Goal: Transaction & Acquisition: Subscribe to service/newsletter

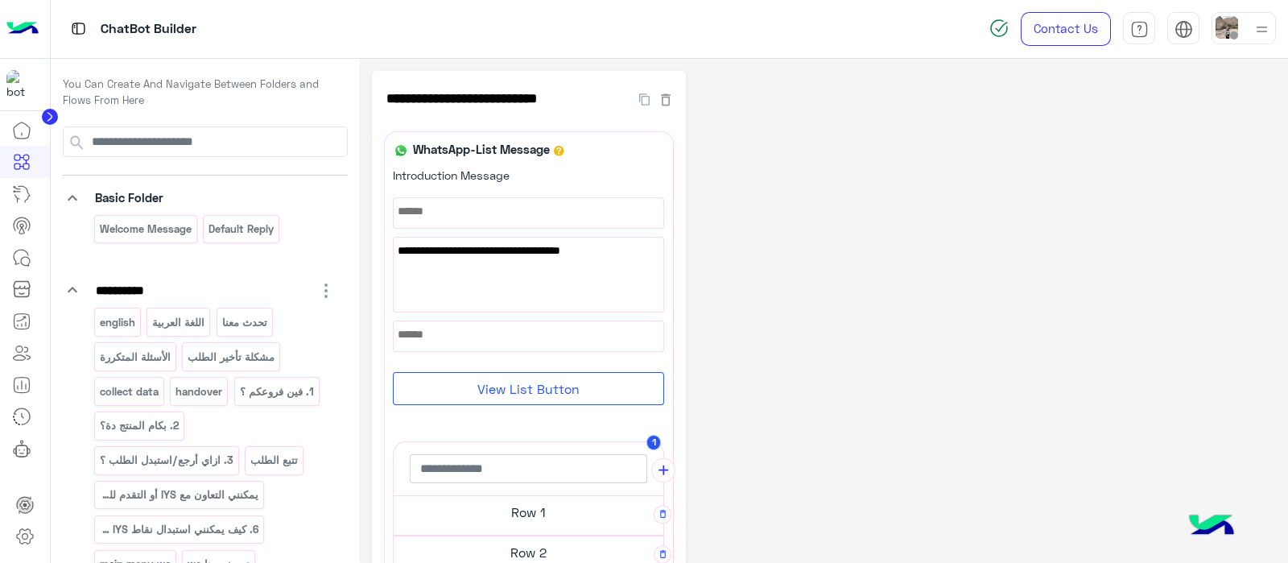
click at [858, 372] on div "**********" at bounding box center [824, 534] width 904 height 927
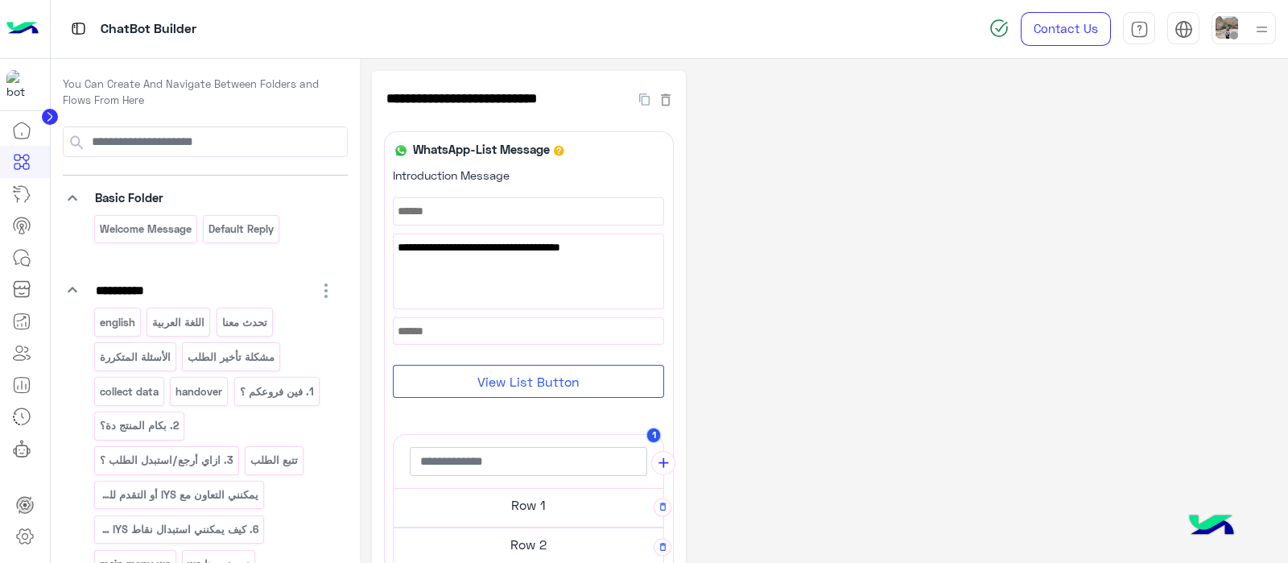
click at [52, 114] on circle at bounding box center [50, 117] width 16 height 16
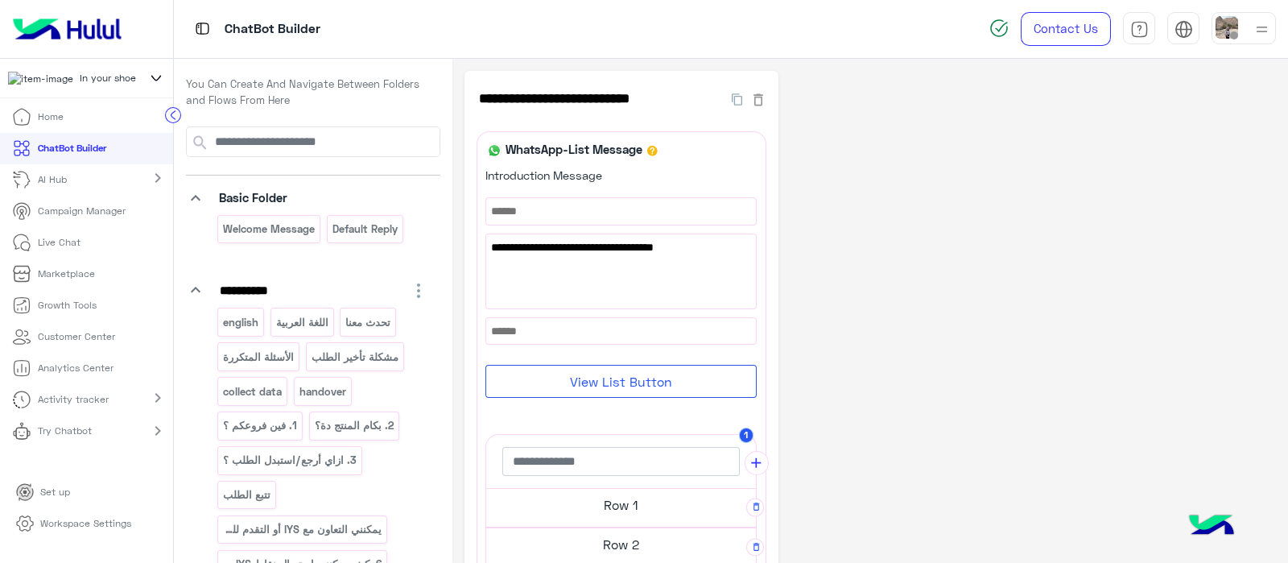
click at [155, 81] on icon at bounding box center [156, 77] width 18 height 19
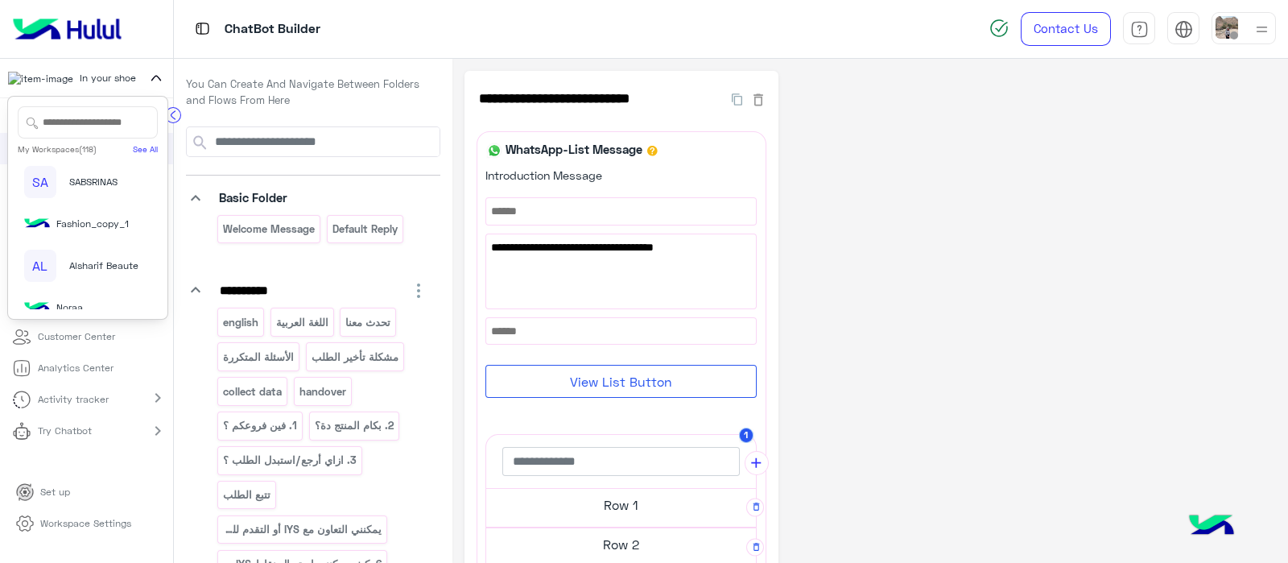
click at [43, 130] on input "text" at bounding box center [88, 122] width 140 height 32
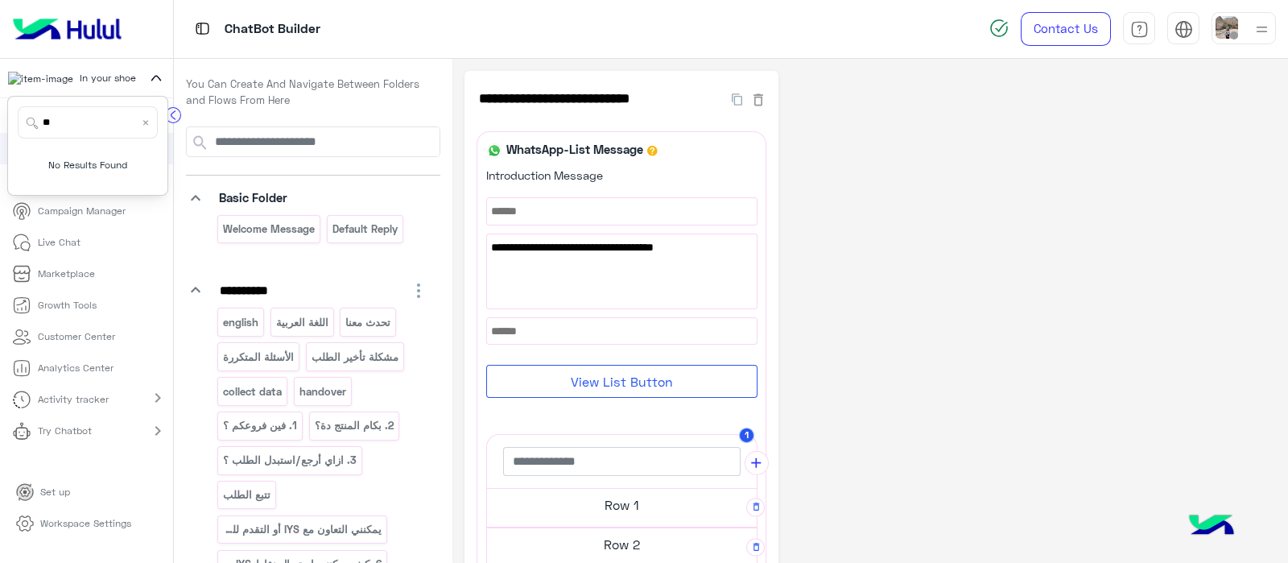
type input "*"
type input "******"
click at [43, 178] on img at bounding box center [51, 174] width 54 height 14
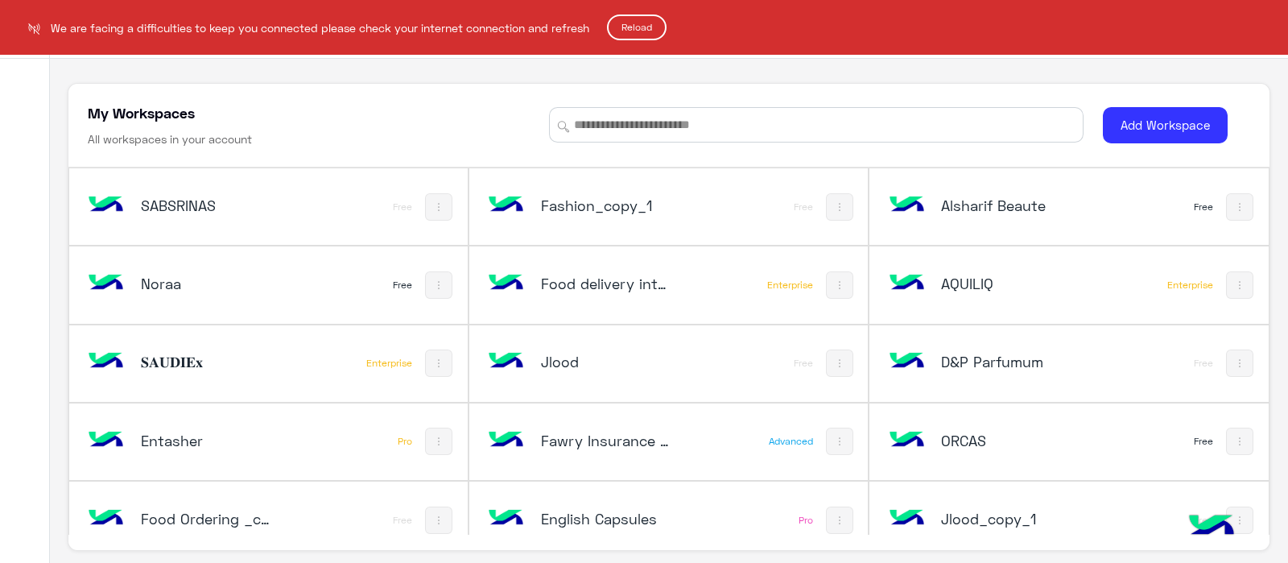
click at [635, 26] on button "Reload" at bounding box center [637, 27] width 60 height 26
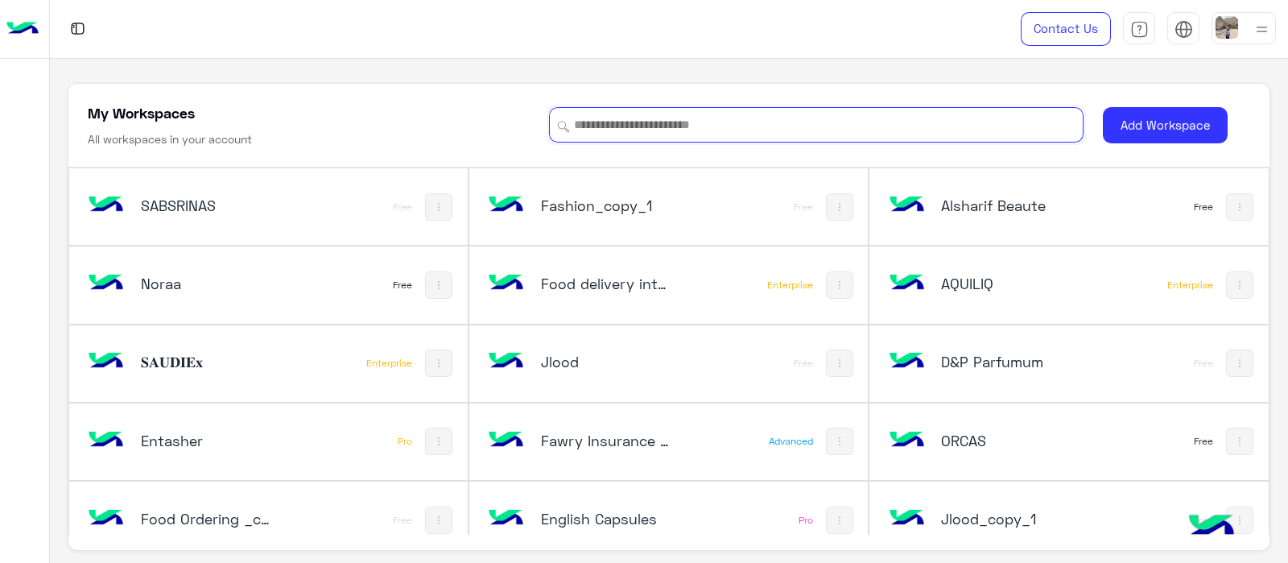
click at [739, 119] on input at bounding box center [816, 124] width 535 height 35
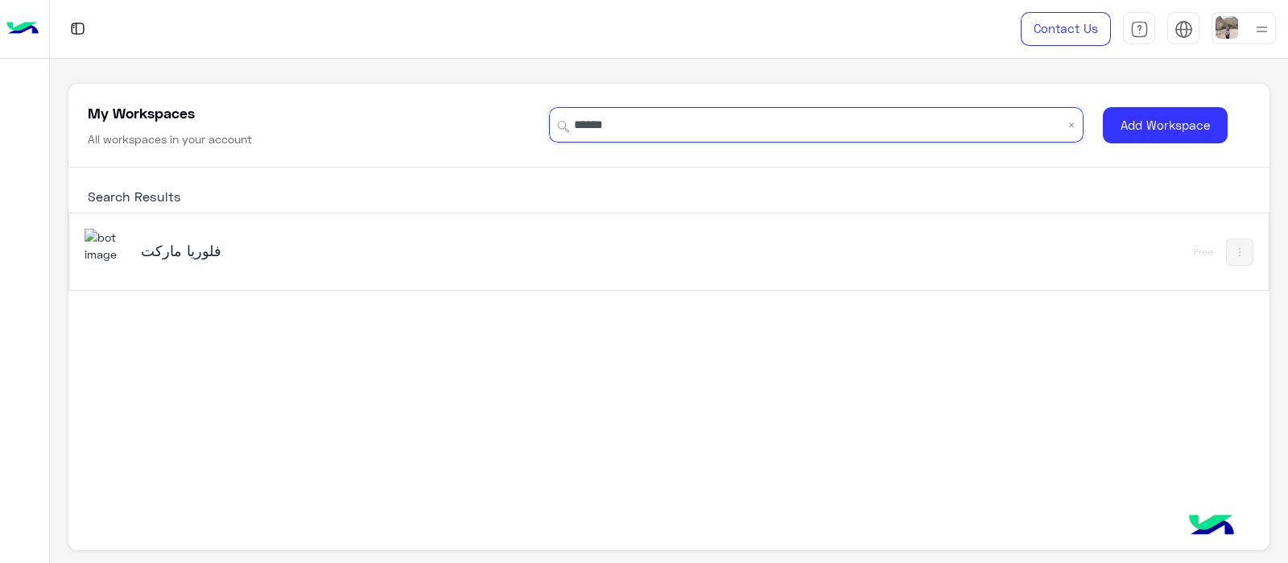
type input "******"
click at [383, 251] on h5 "فلوريا ماركت" at bounding box center [351, 250] width 421 height 19
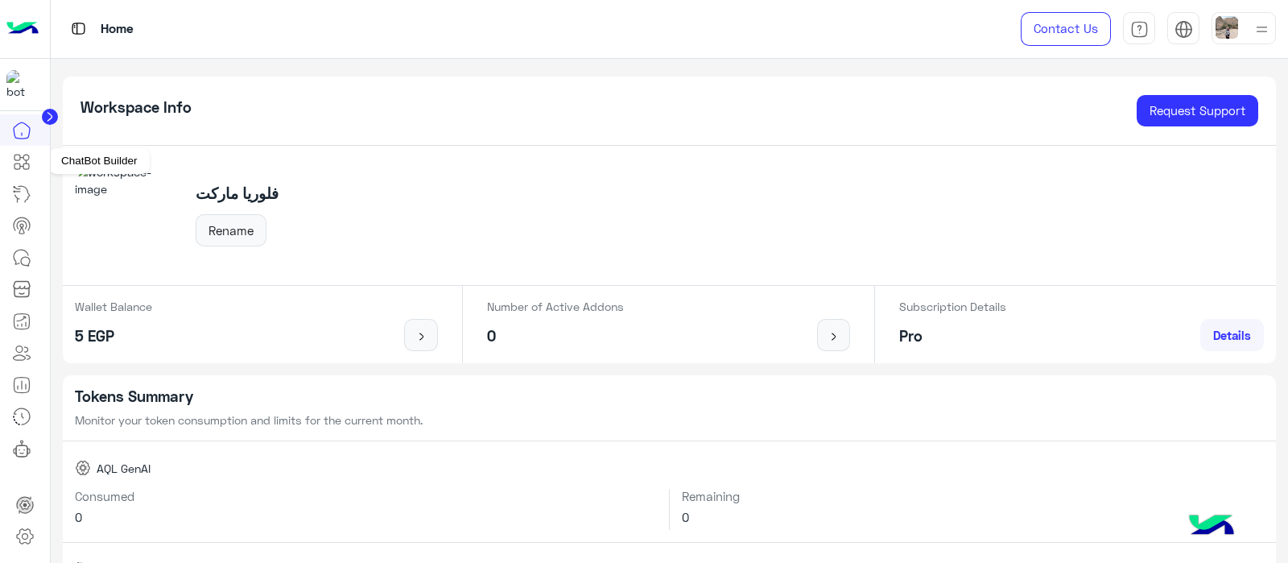
click at [26, 159] on icon at bounding box center [23, 162] width 6 height 9
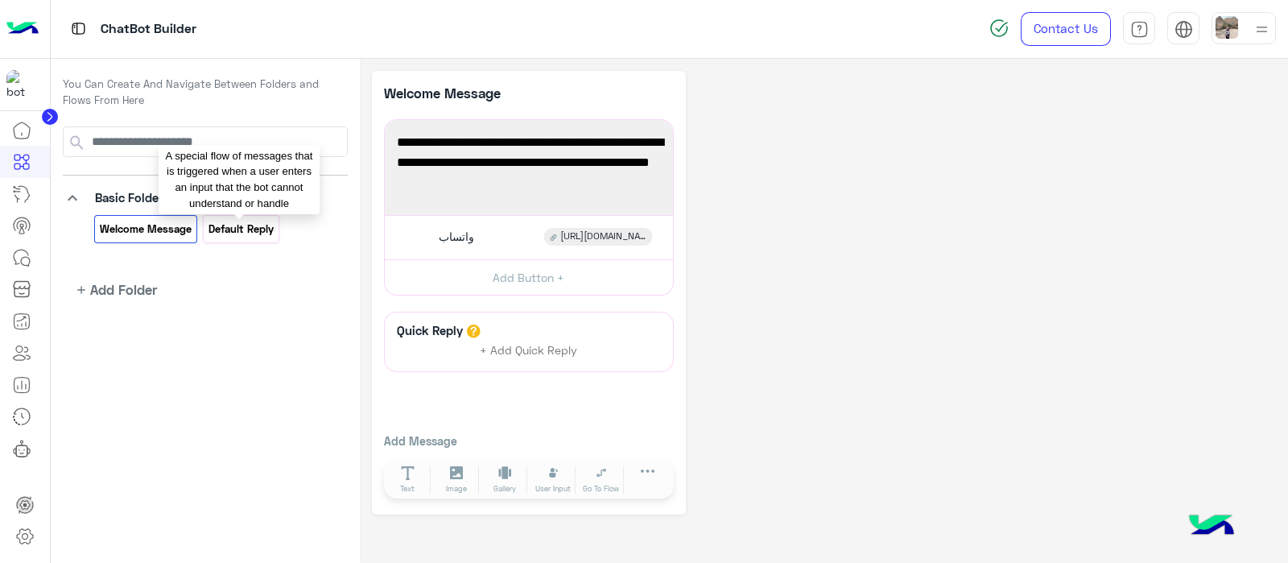
click at [262, 232] on p "Default reply" at bounding box center [242, 229] width 68 height 19
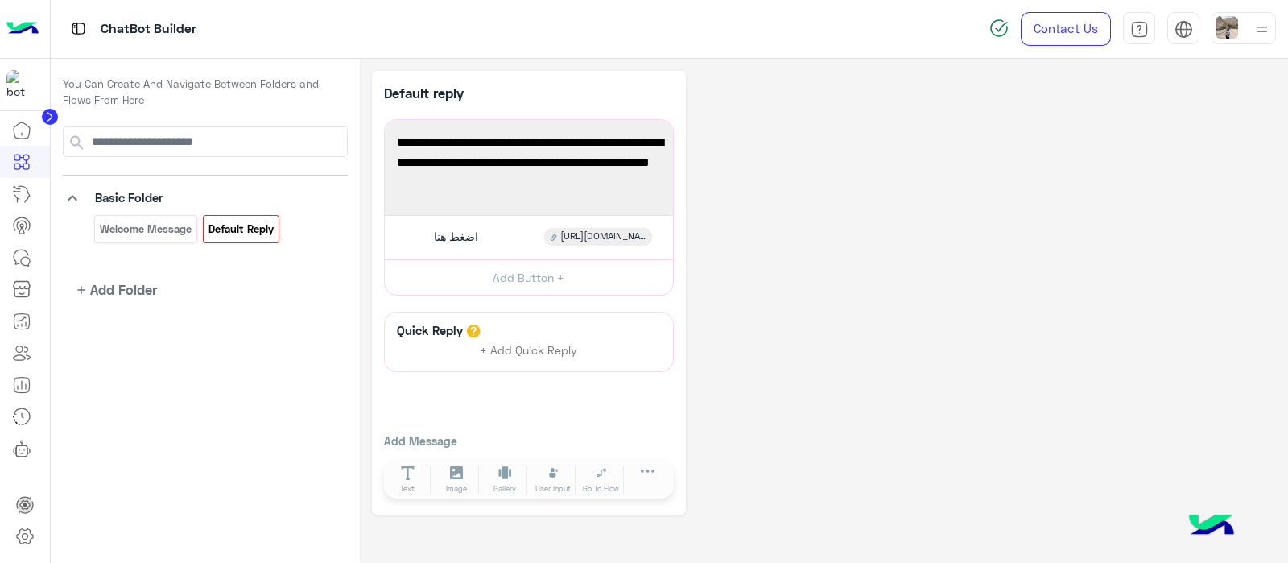
click at [262, 241] on div "Default reply" at bounding box center [241, 229] width 76 height 28
click at [668, 126] on button "button" at bounding box center [673, 120] width 20 height 20
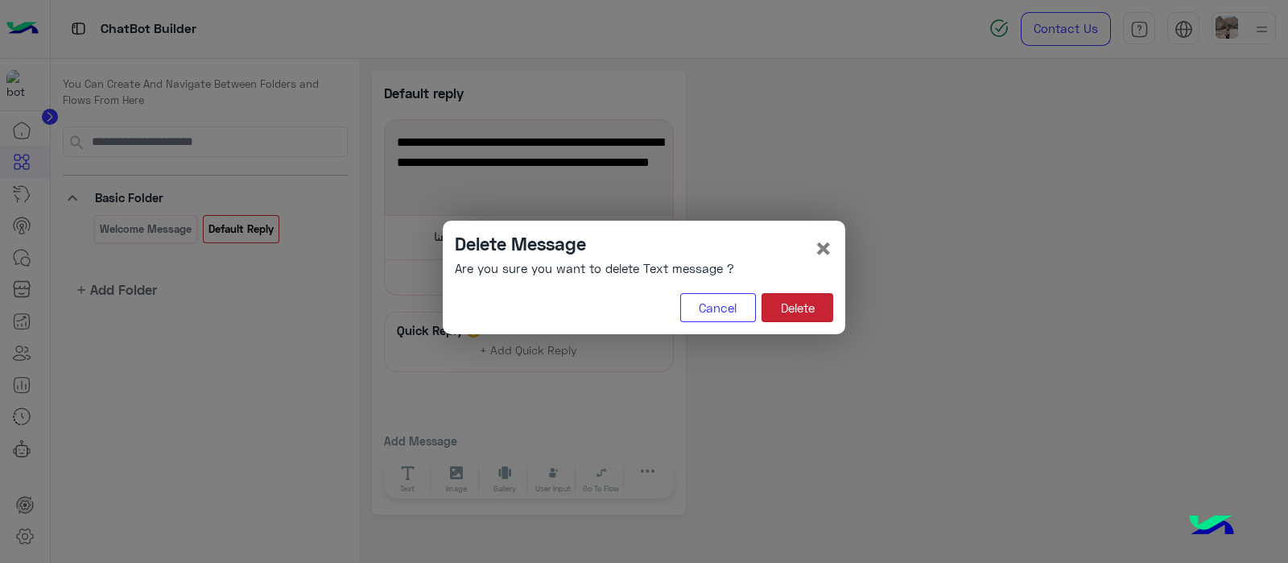
click at [809, 300] on button "Delete" at bounding box center [798, 307] width 72 height 29
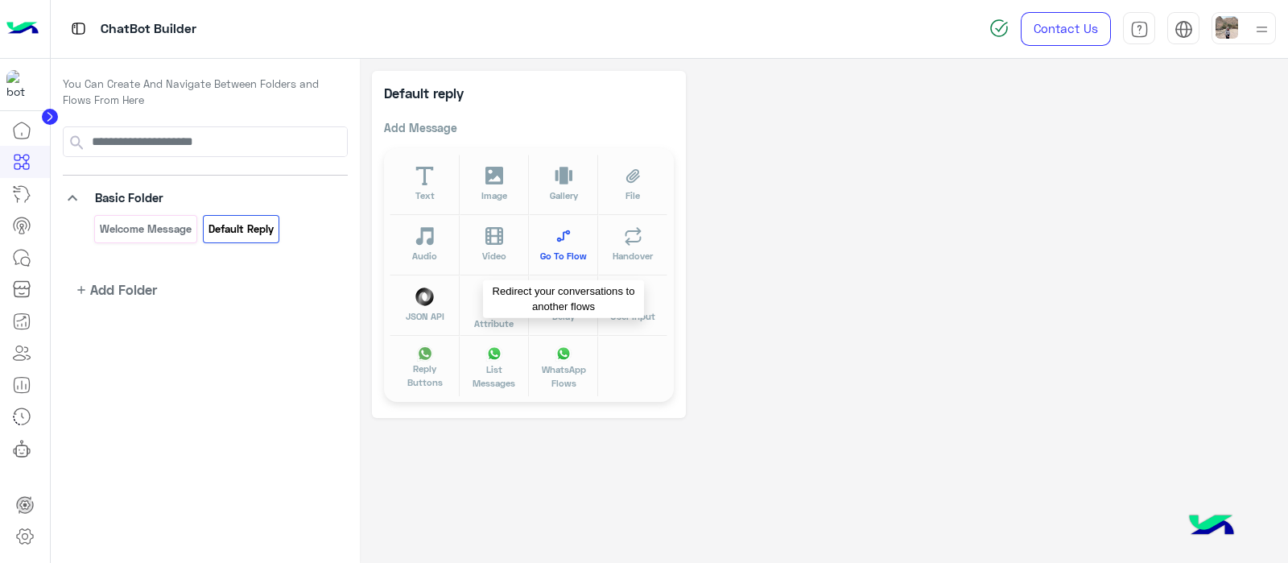
click at [560, 233] on icon at bounding box center [564, 236] width 19 height 19
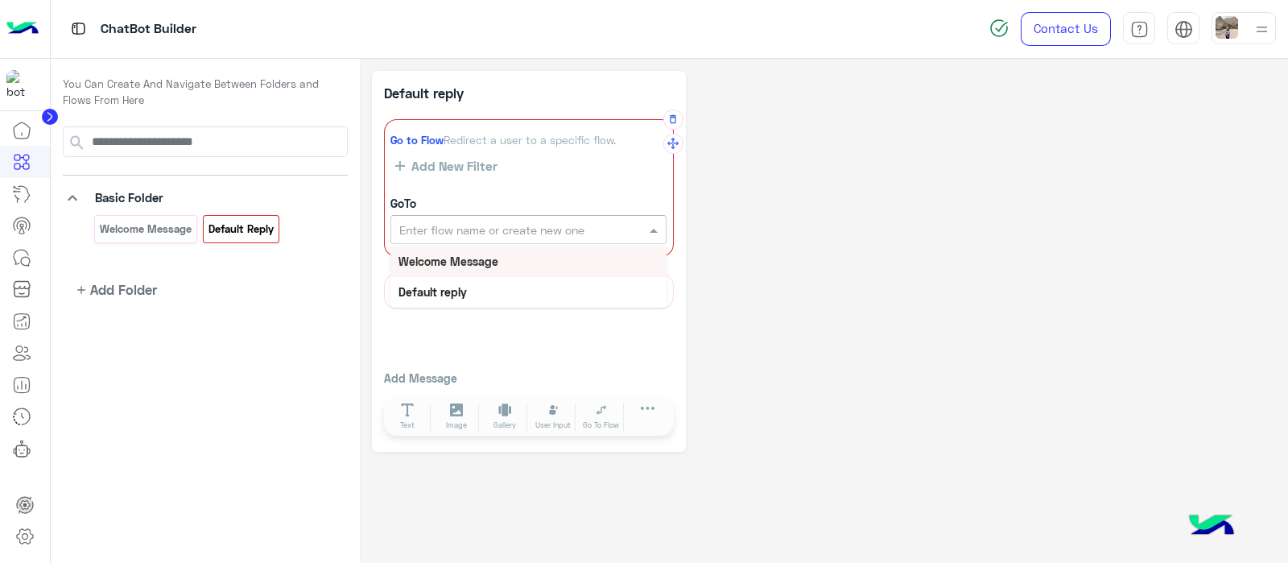
click at [468, 227] on input "text" at bounding box center [501, 229] width 204 height 17
click at [455, 265] on b "Welcome Message" at bounding box center [449, 261] width 100 height 14
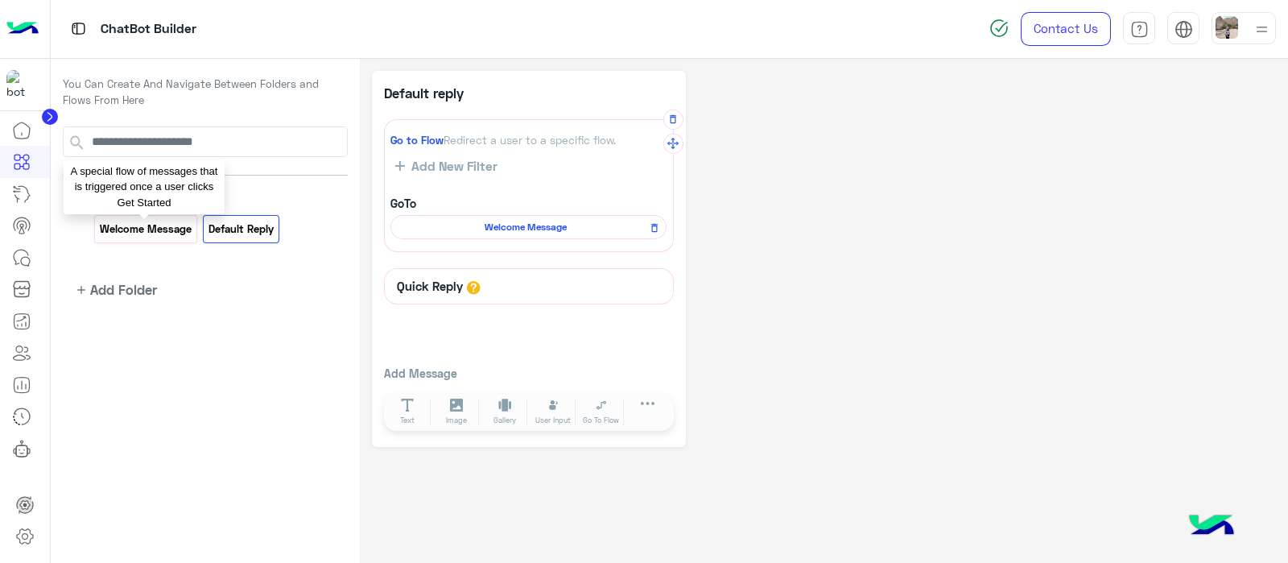
click at [130, 223] on p "Welcome Message" at bounding box center [145, 229] width 94 height 19
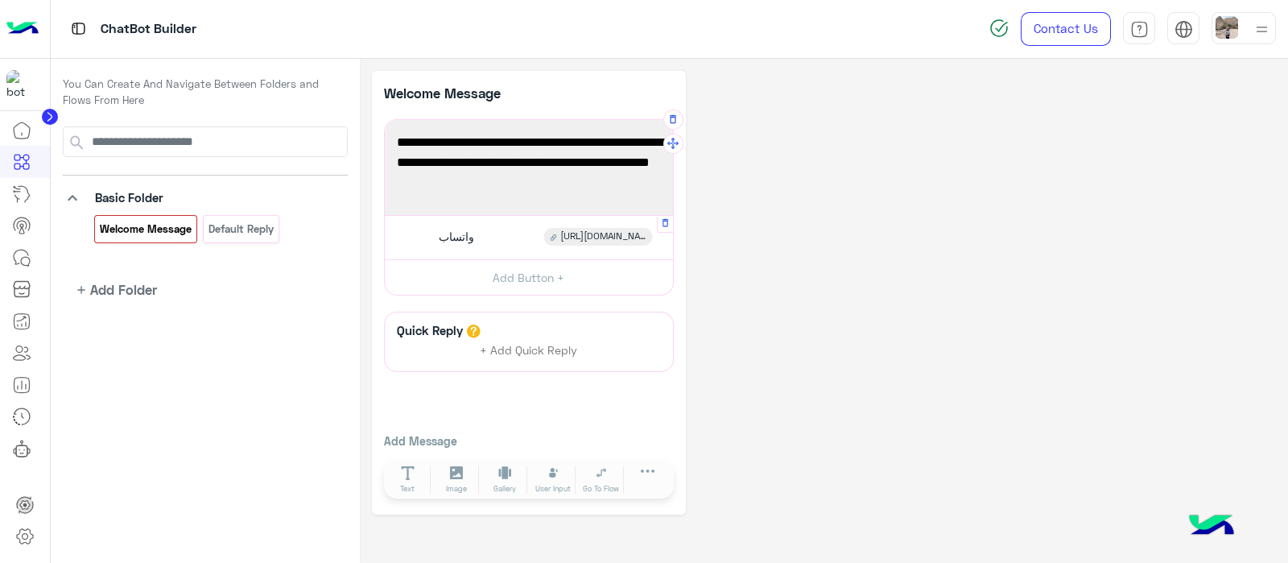
click at [472, 240] on span "واتساب" at bounding box center [456, 236] width 35 height 14
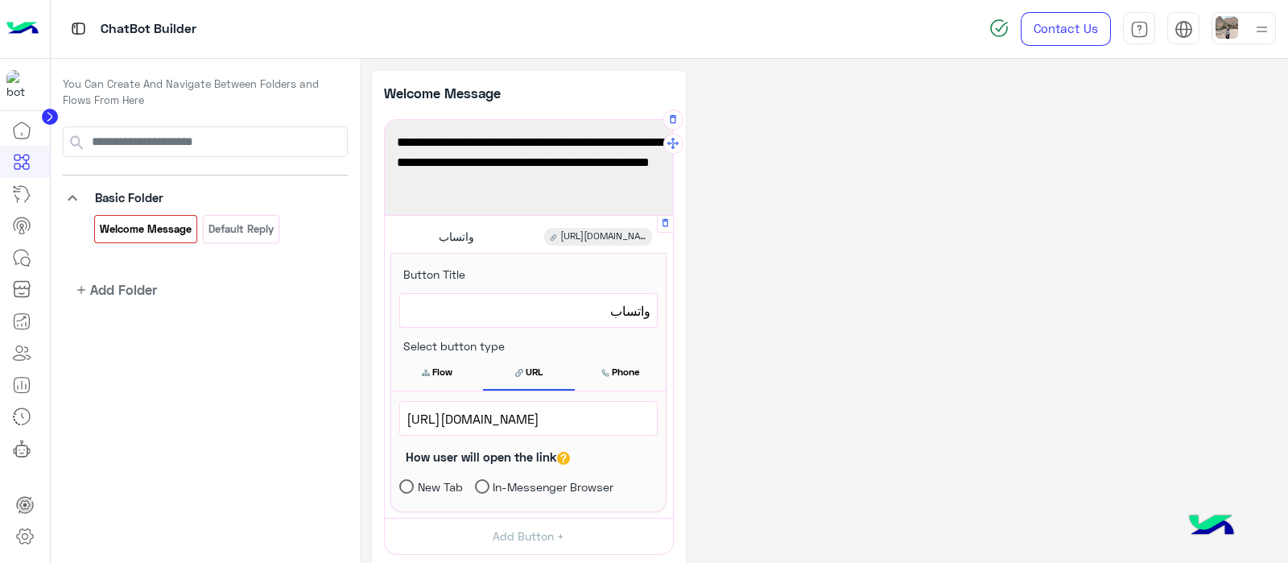
click at [591, 420] on span "http://wa.me/201117912389" at bounding box center [529, 418] width 244 height 21
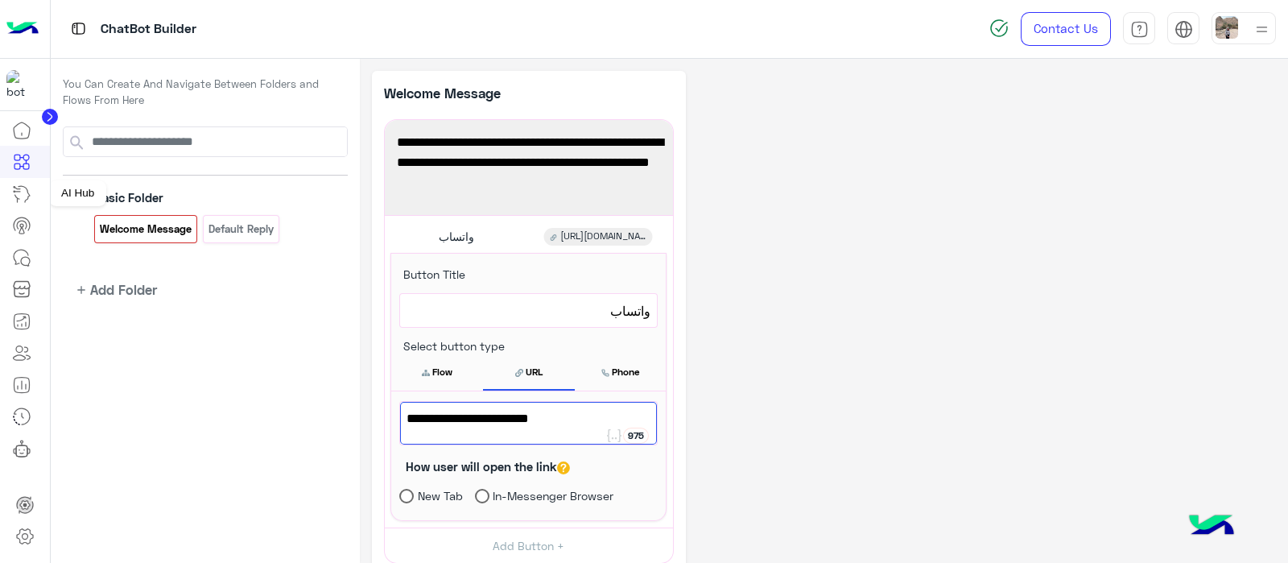
click at [24, 193] on icon at bounding box center [21, 193] width 19 height 19
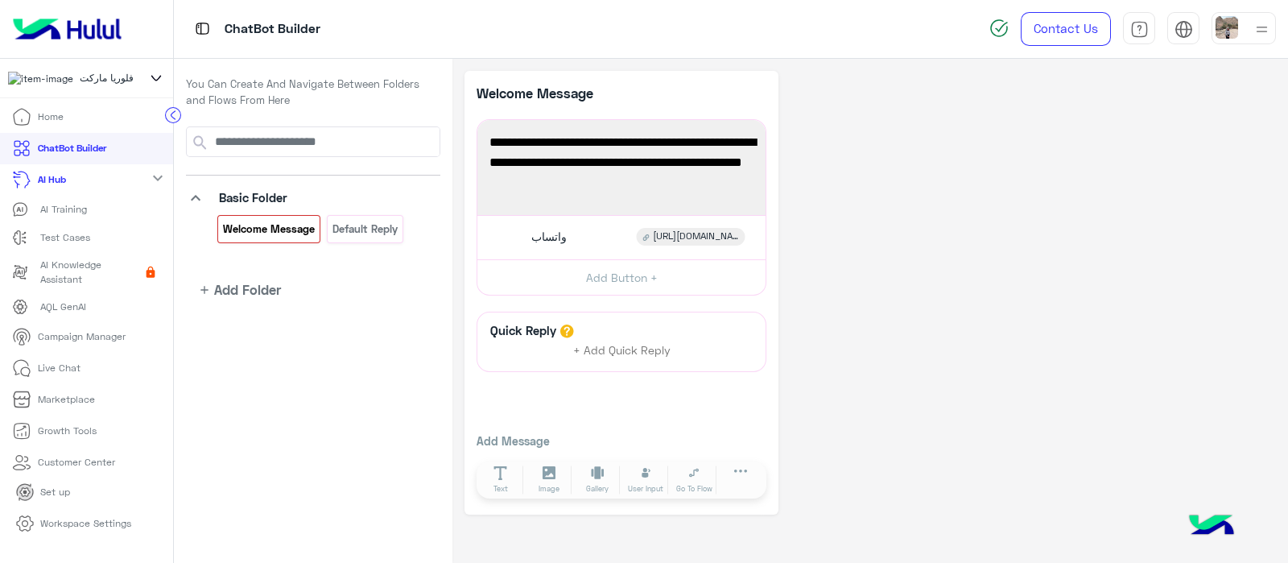
click at [48, 215] on p "AI Training" at bounding box center [63, 209] width 47 height 14
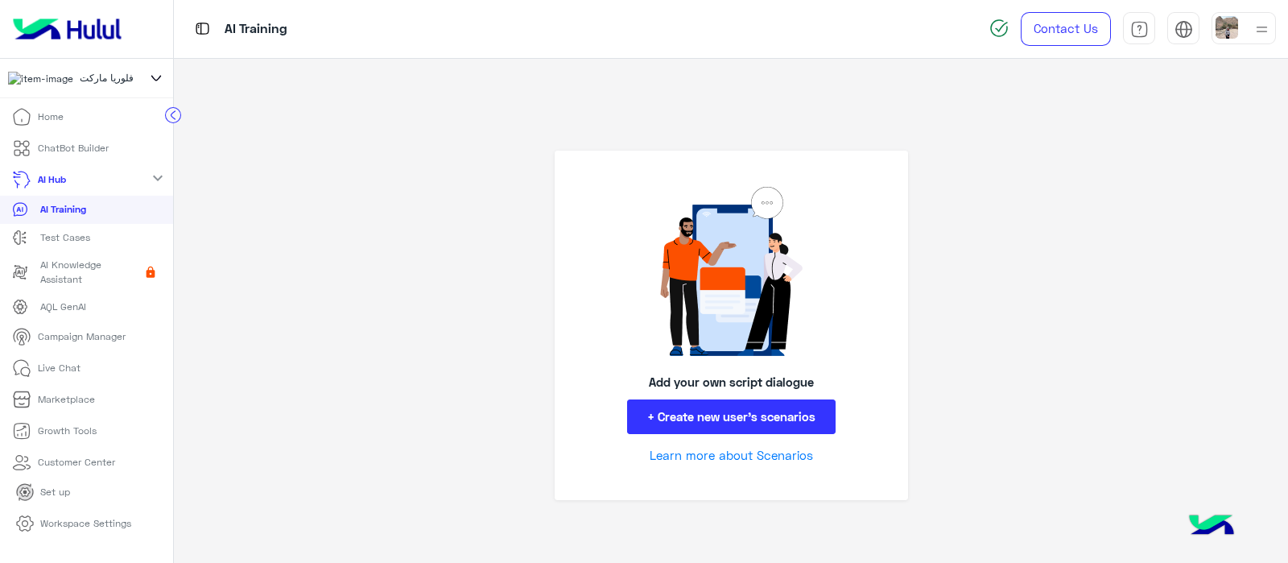
click at [60, 163] on link "ChatBot Builder" at bounding box center [60, 148] width 121 height 31
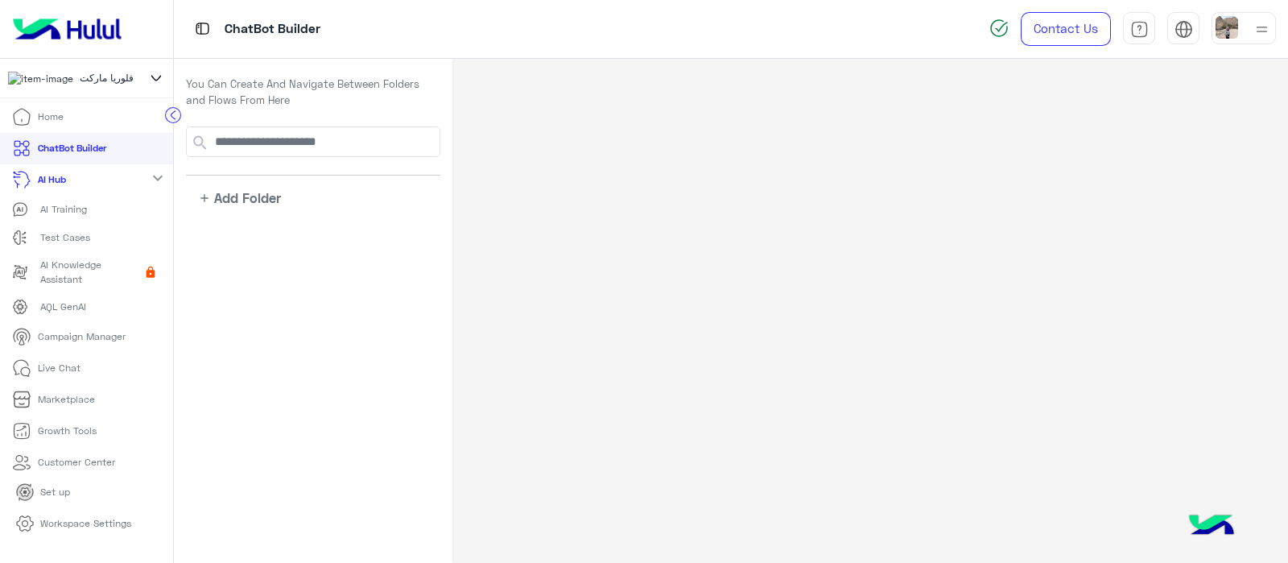
scroll to position [100, 0]
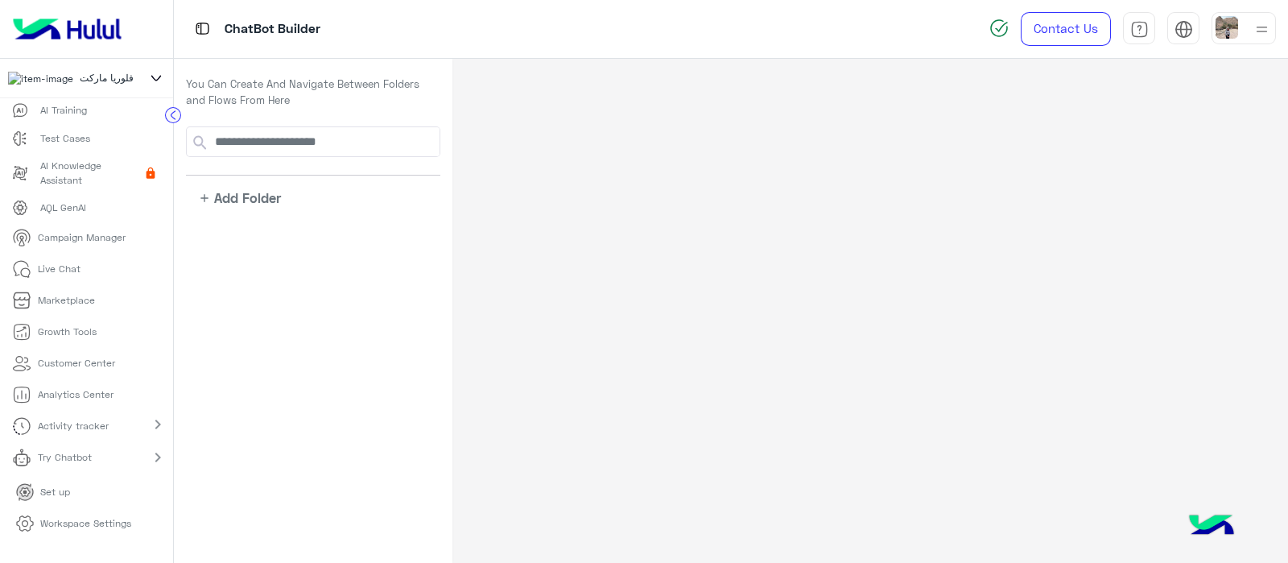
click at [44, 455] on link "Try Chatbot" at bounding box center [55, 457] width 110 height 31
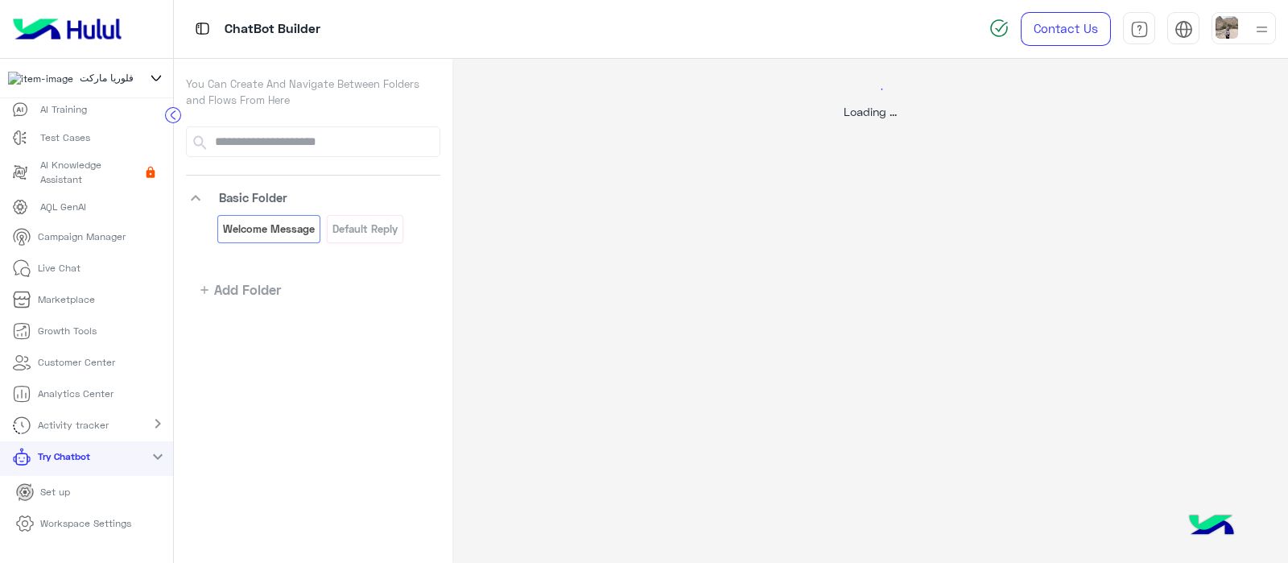
scroll to position [203, 0]
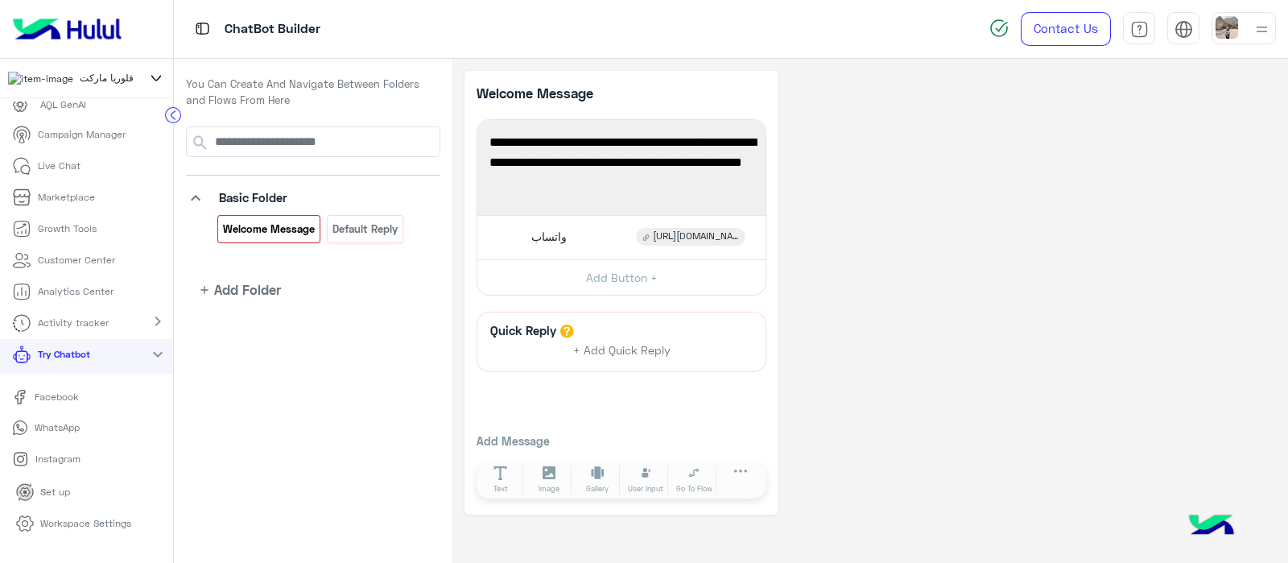
click at [62, 432] on p "WhatsApp" at bounding box center [56, 427] width 57 height 14
click at [41, 173] on p "Live Chat" at bounding box center [59, 166] width 43 height 14
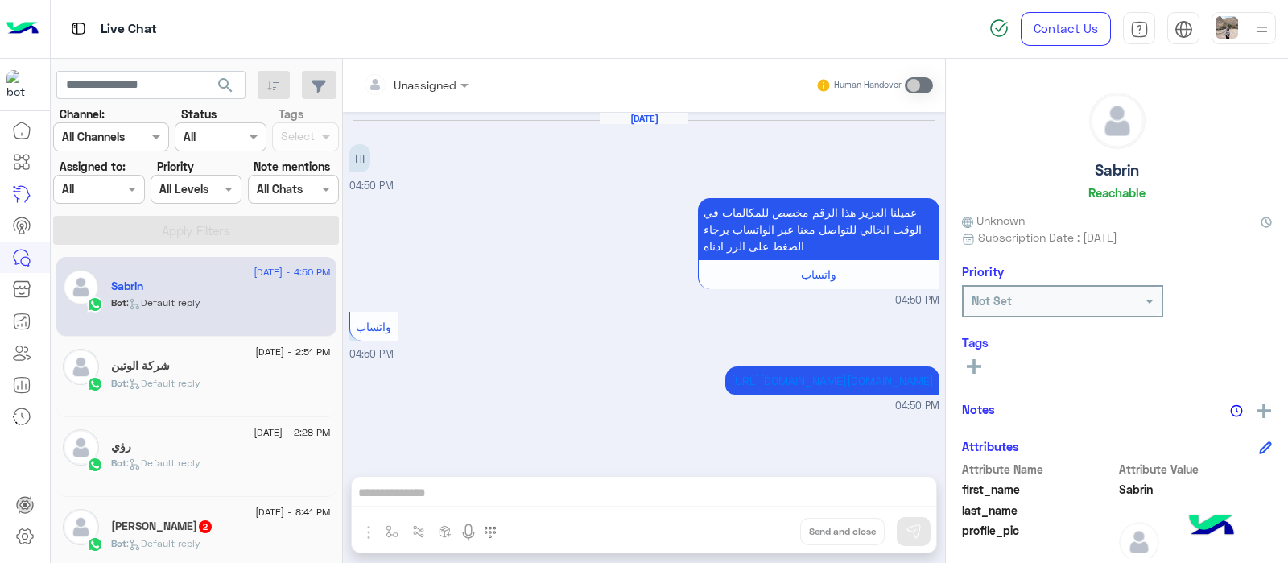
scroll to position [54, 0]
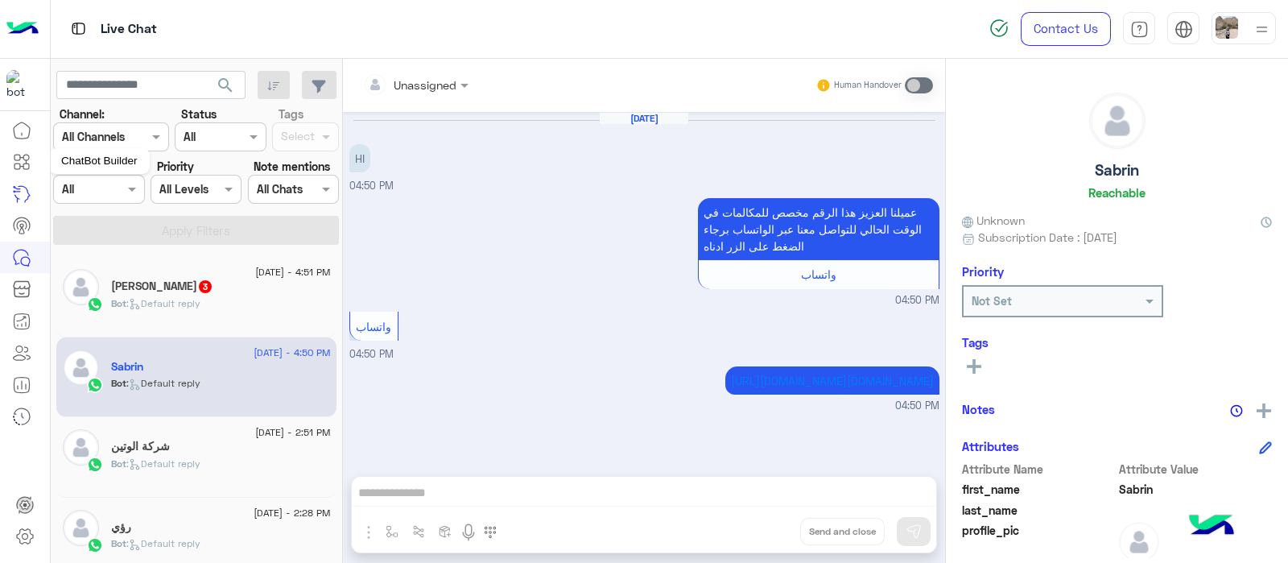
click at [20, 160] on icon at bounding box center [21, 161] width 19 height 19
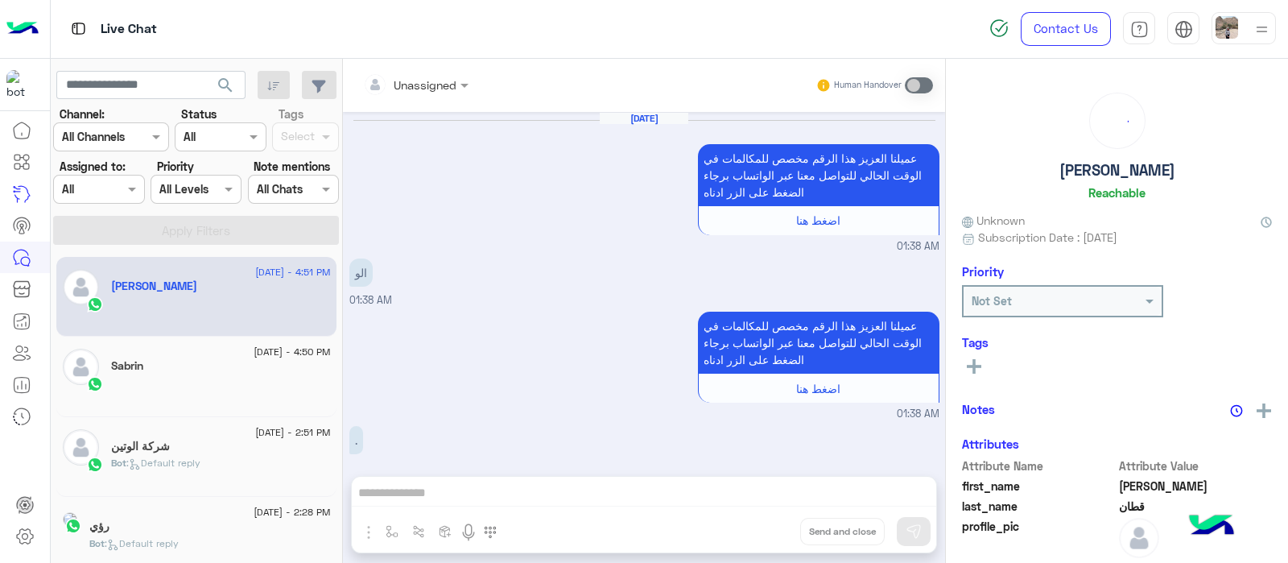
scroll to position [586, 0]
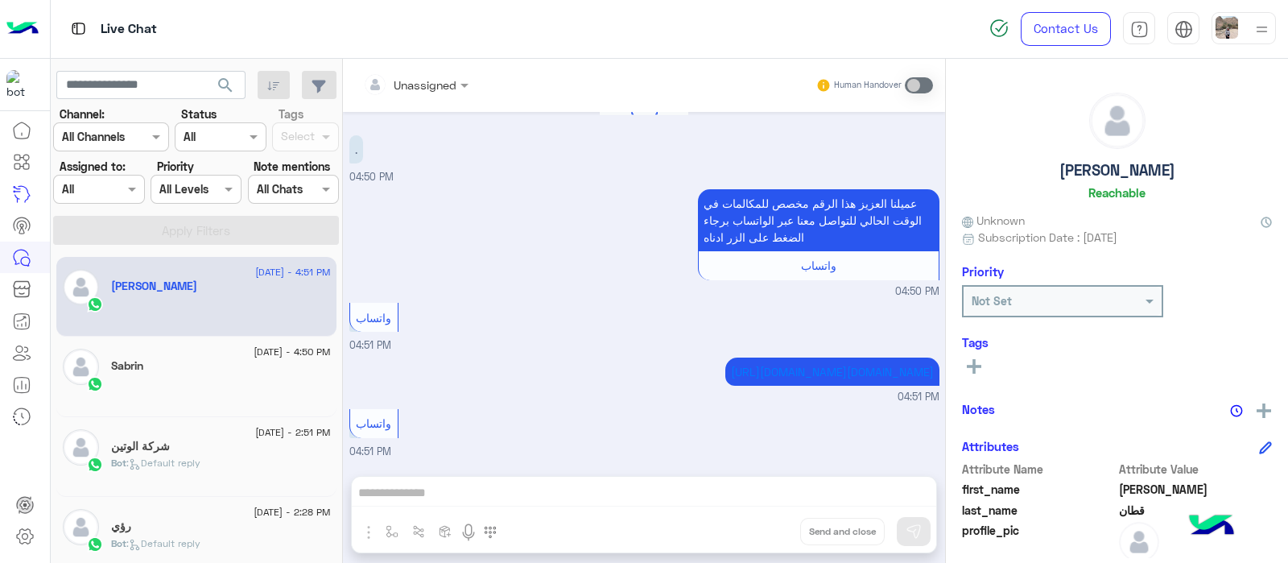
click at [15, 165] on icon at bounding box center [21, 161] width 19 height 19
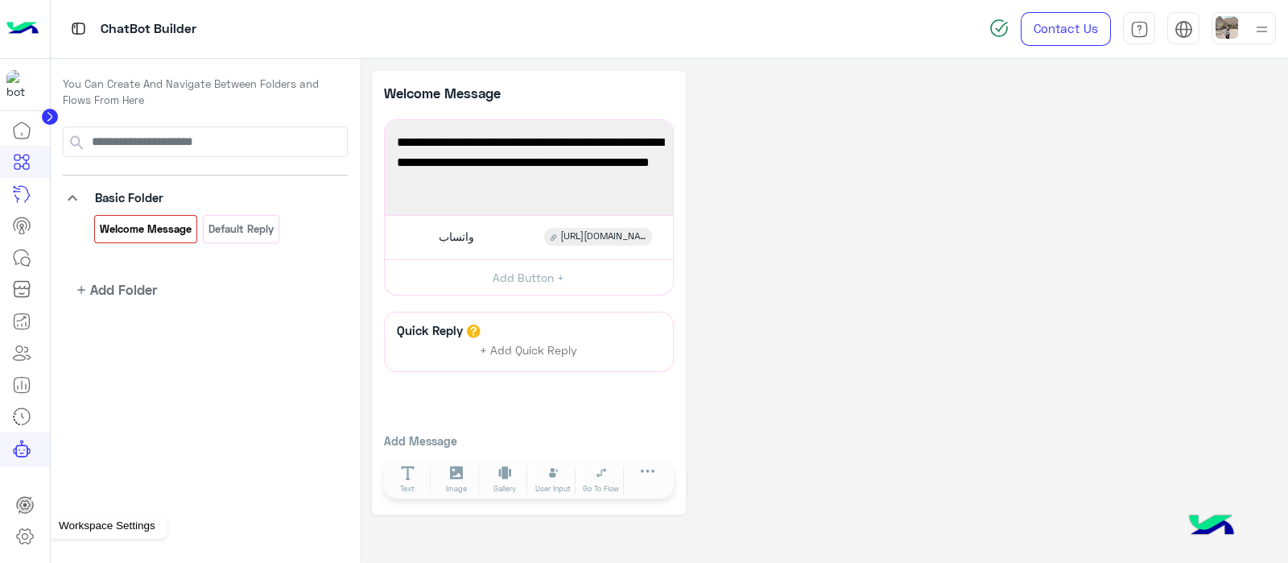
click at [16, 543] on icon at bounding box center [24, 536] width 19 height 19
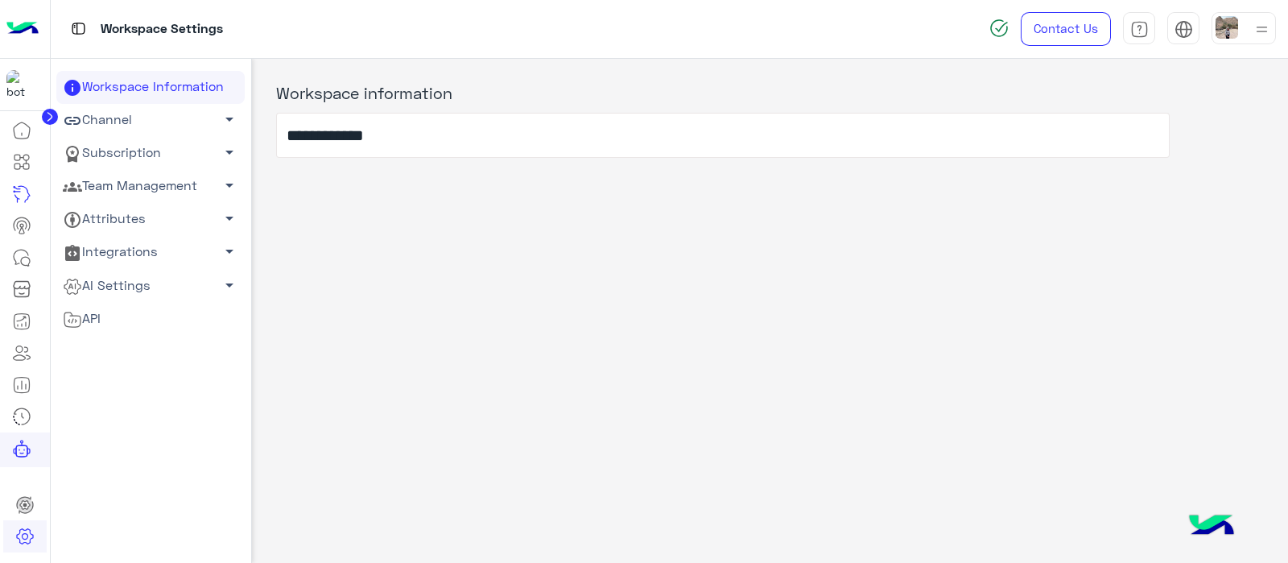
click at [105, 112] on link "Channel arrow_drop_down" at bounding box center [150, 120] width 188 height 33
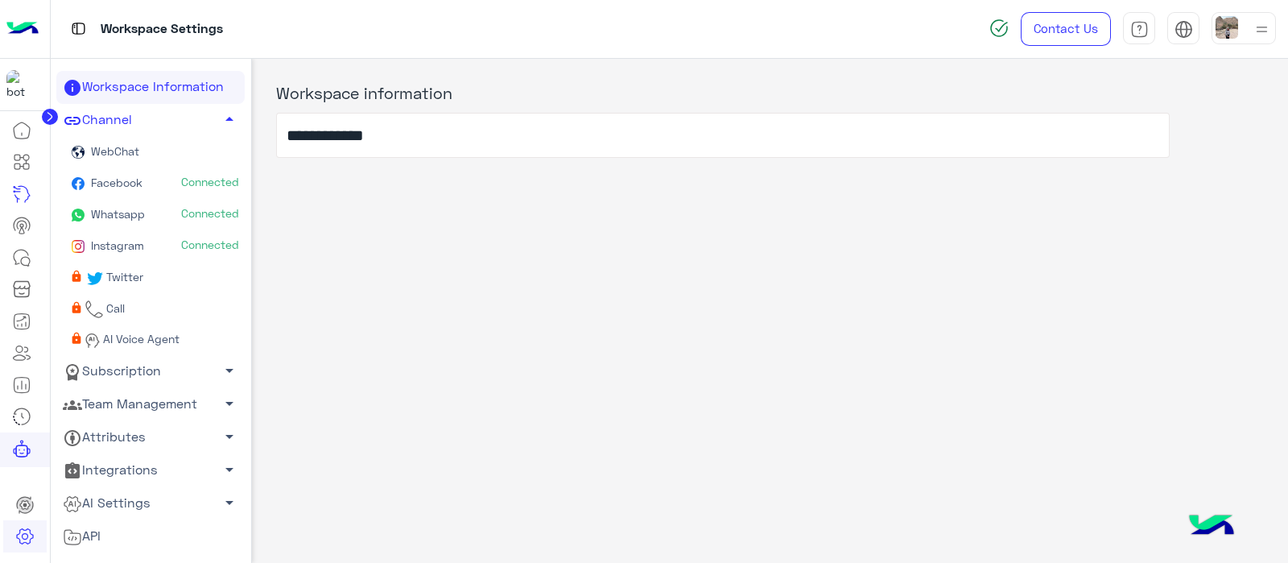
click at [96, 209] on span "Whatsapp" at bounding box center [116, 214] width 57 height 14
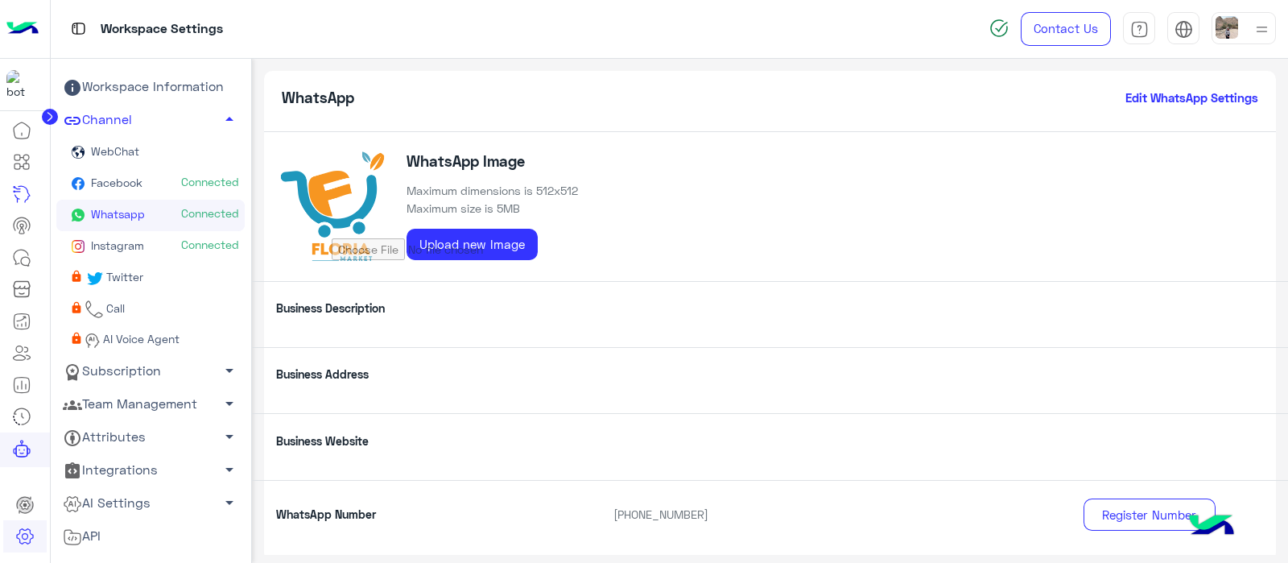
scroll to position [306, 0]
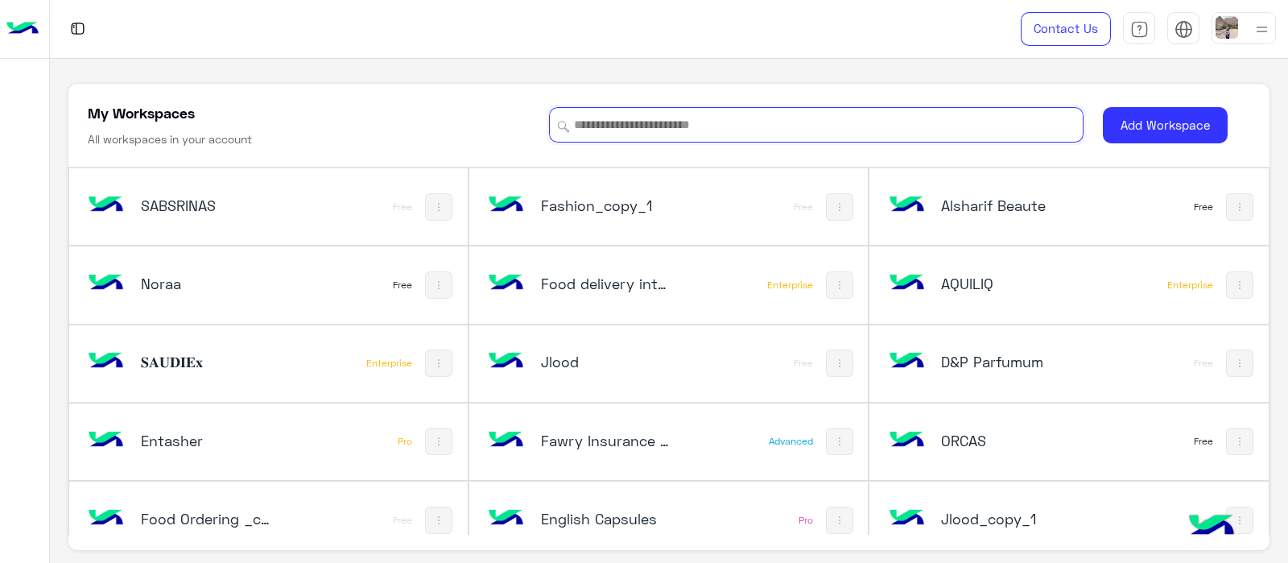
click at [604, 121] on input at bounding box center [816, 124] width 535 height 35
type input "*"
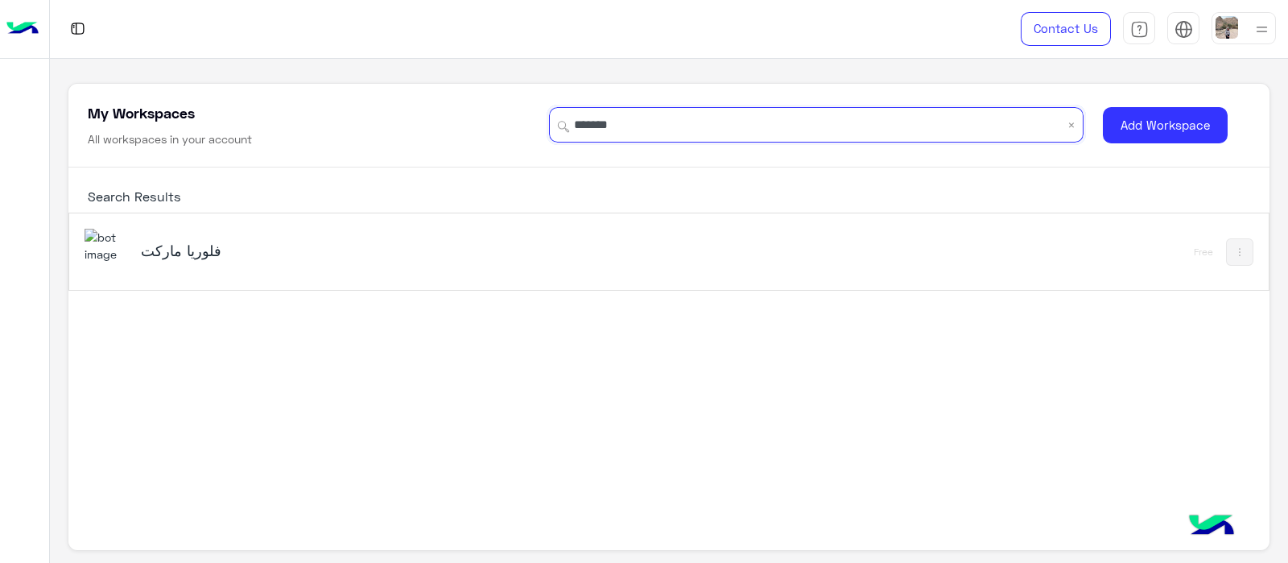
type input "******"
click at [399, 267] on div "فلوريا ماركت" at bounding box center [435, 252] width 701 height 47
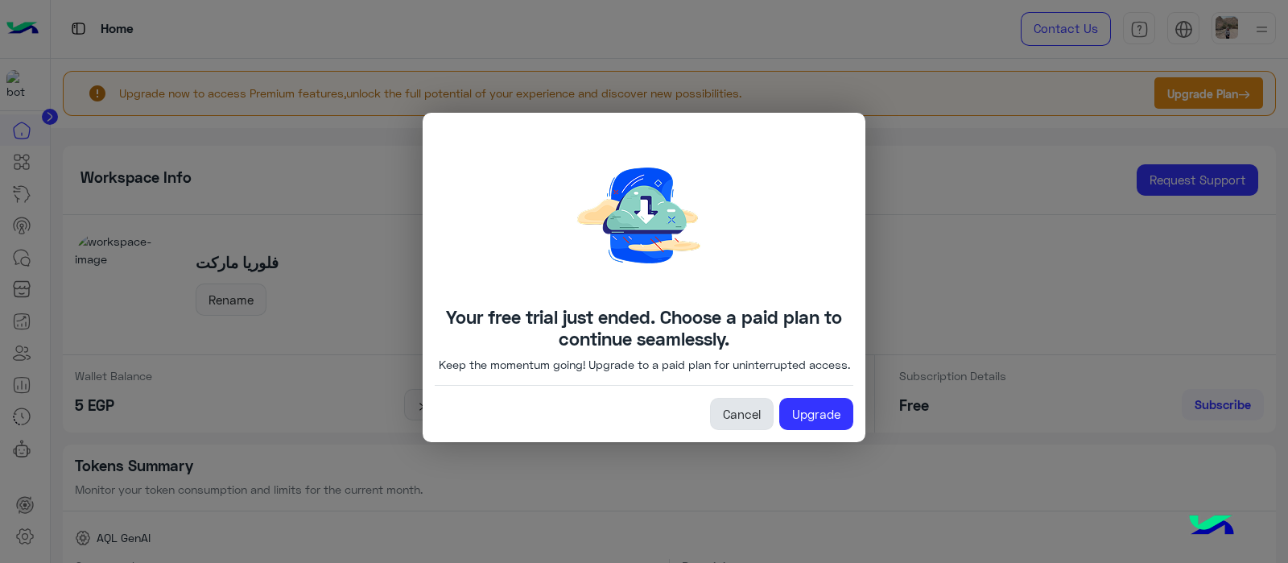
click at [738, 416] on link "Cancel" at bounding box center [742, 414] width 64 height 32
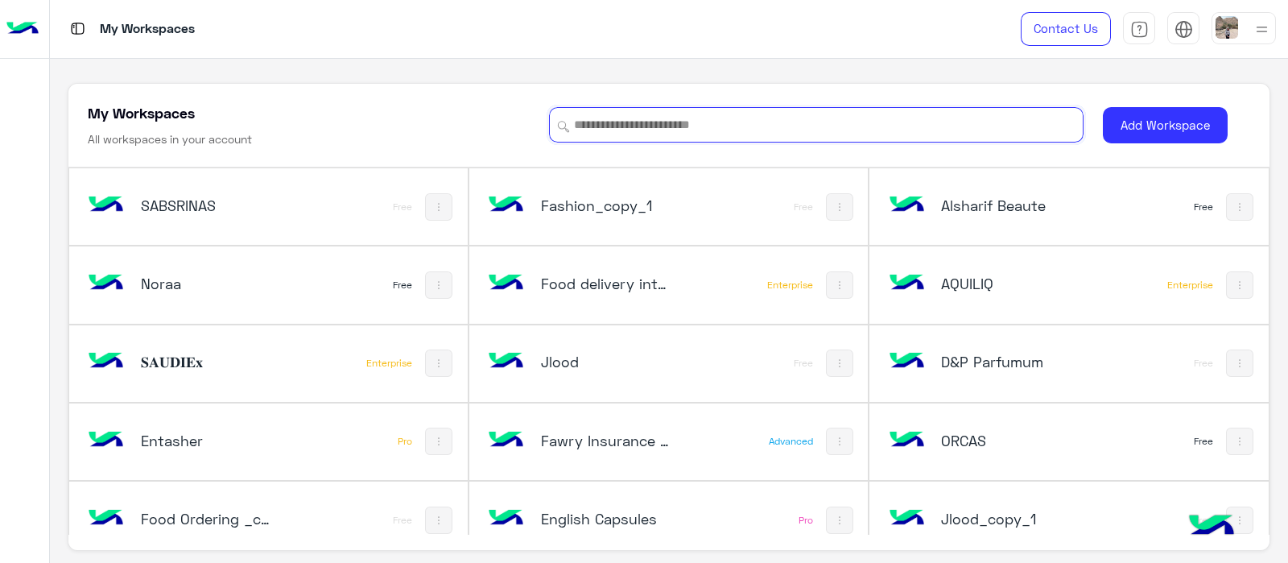
click at [599, 115] on input at bounding box center [816, 124] width 535 height 35
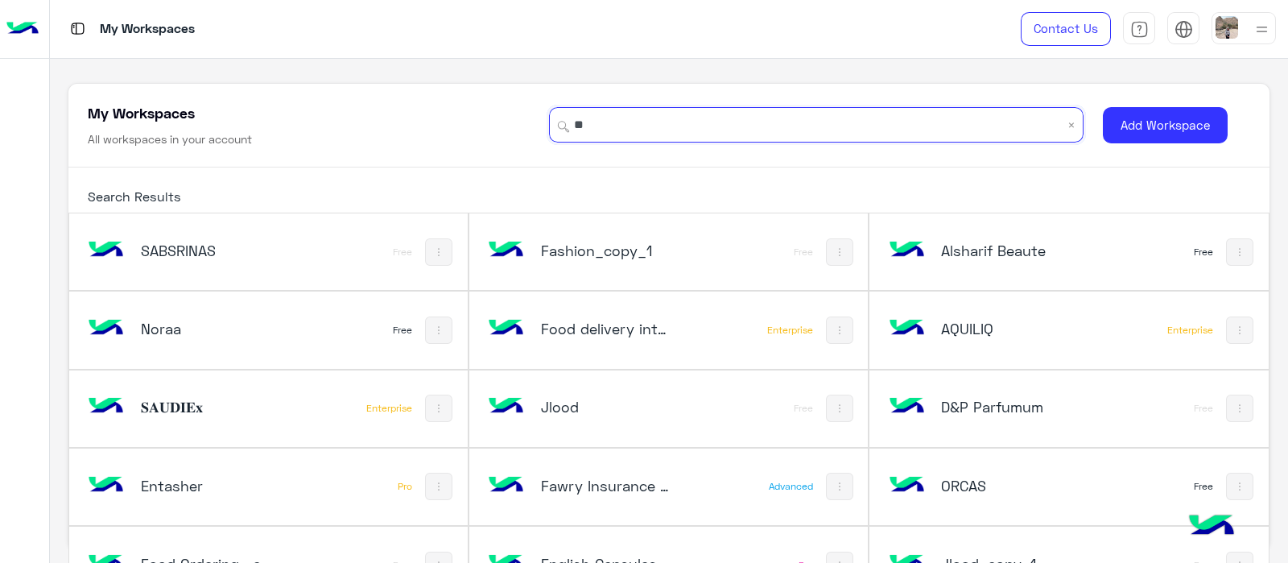
type input "*"
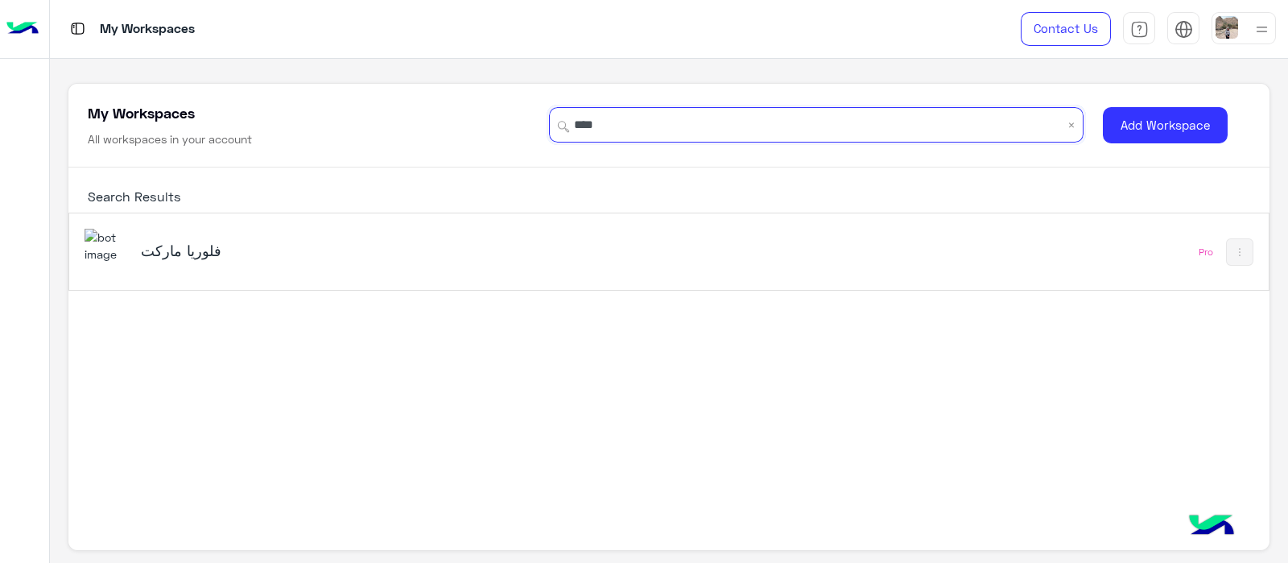
type input "****"
click at [314, 261] on div "فلوريا ماركت" at bounding box center [351, 252] width 421 height 23
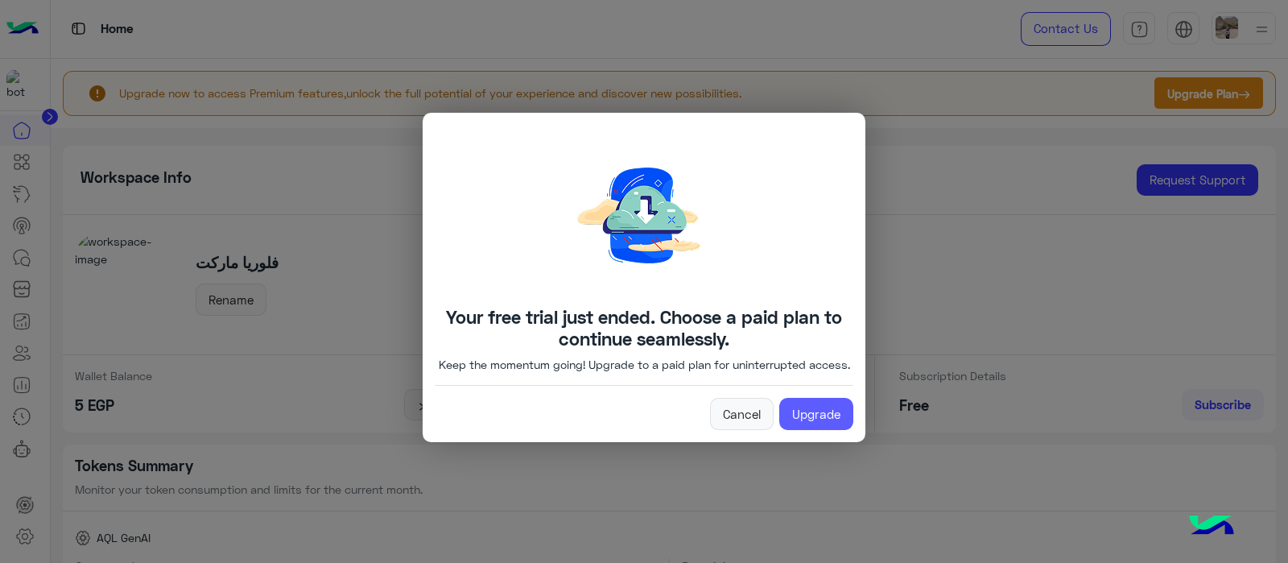
click at [805, 424] on link "Upgrade" at bounding box center [816, 414] width 74 height 32
click at [808, 428] on link "Upgrade" at bounding box center [816, 414] width 74 height 32
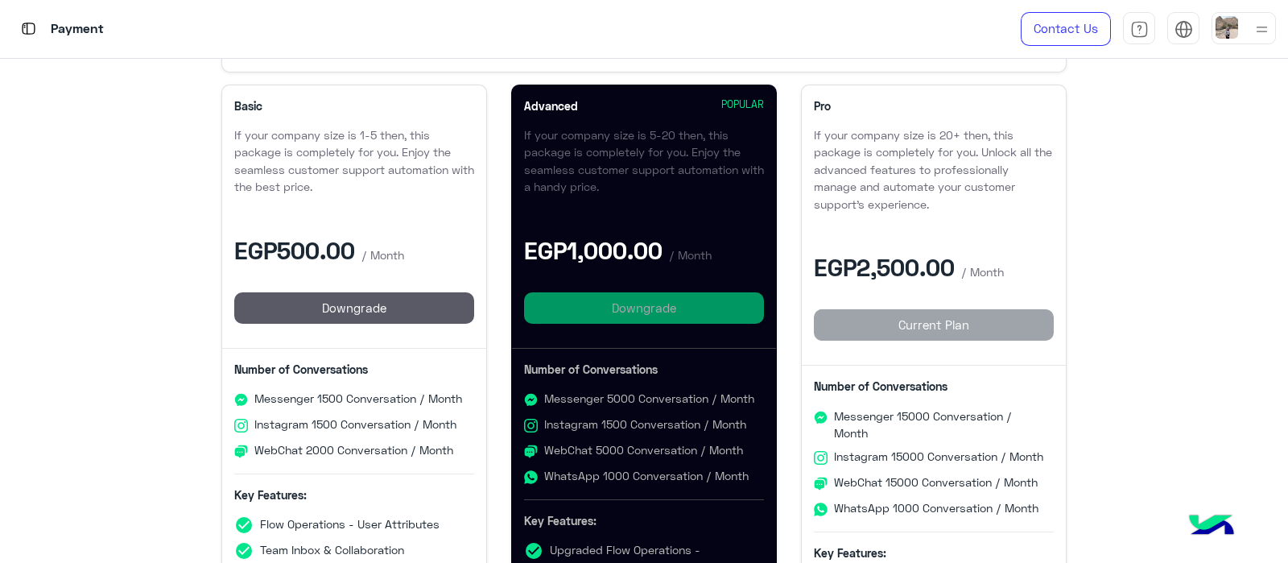
scroll to position [324, 0]
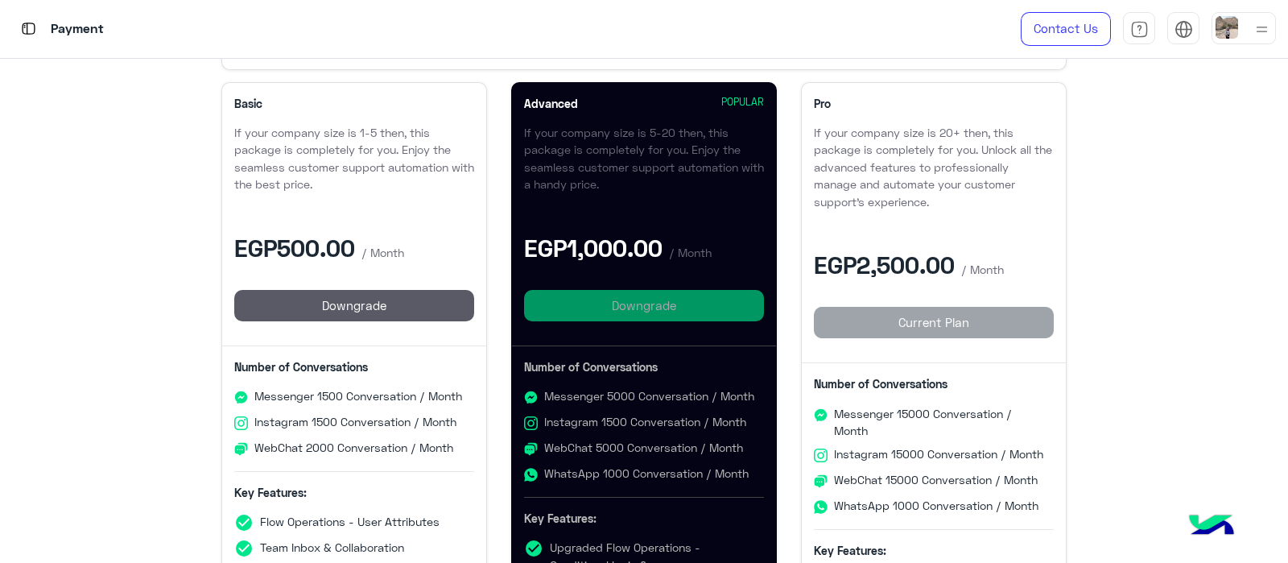
click at [969, 250] on p "EGP2,500.00 / Month" at bounding box center [934, 264] width 240 height 36
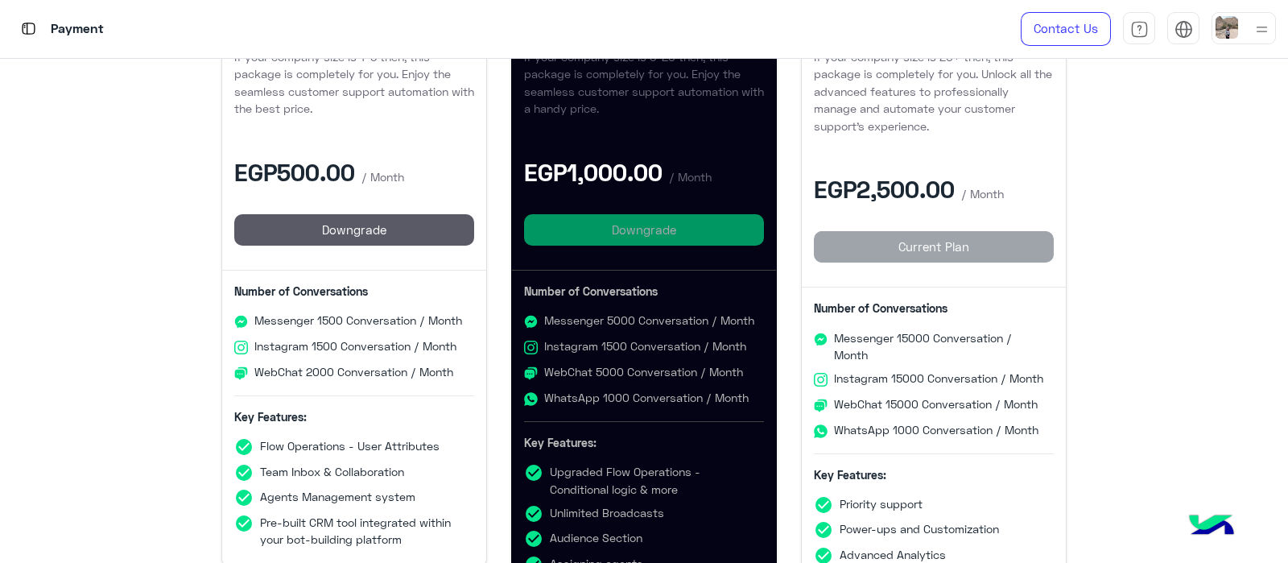
scroll to position [0, 0]
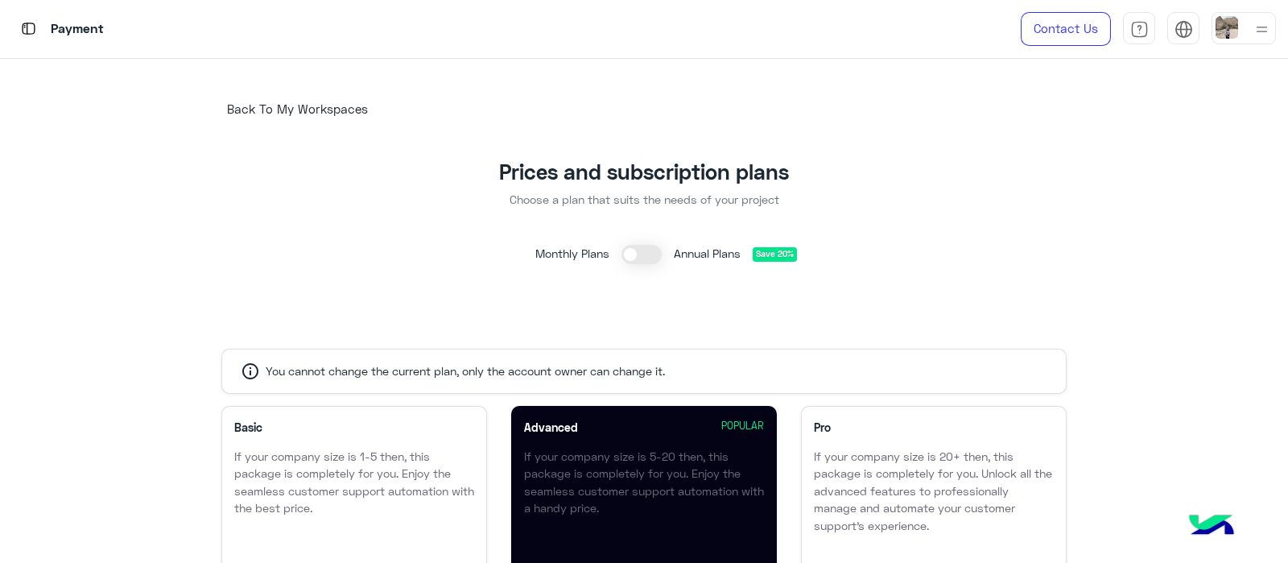
click at [765, 255] on span "Save 20%" at bounding box center [775, 254] width 44 height 14
click at [247, 106] on span "Back To My Workspaces" at bounding box center [297, 108] width 141 height 14
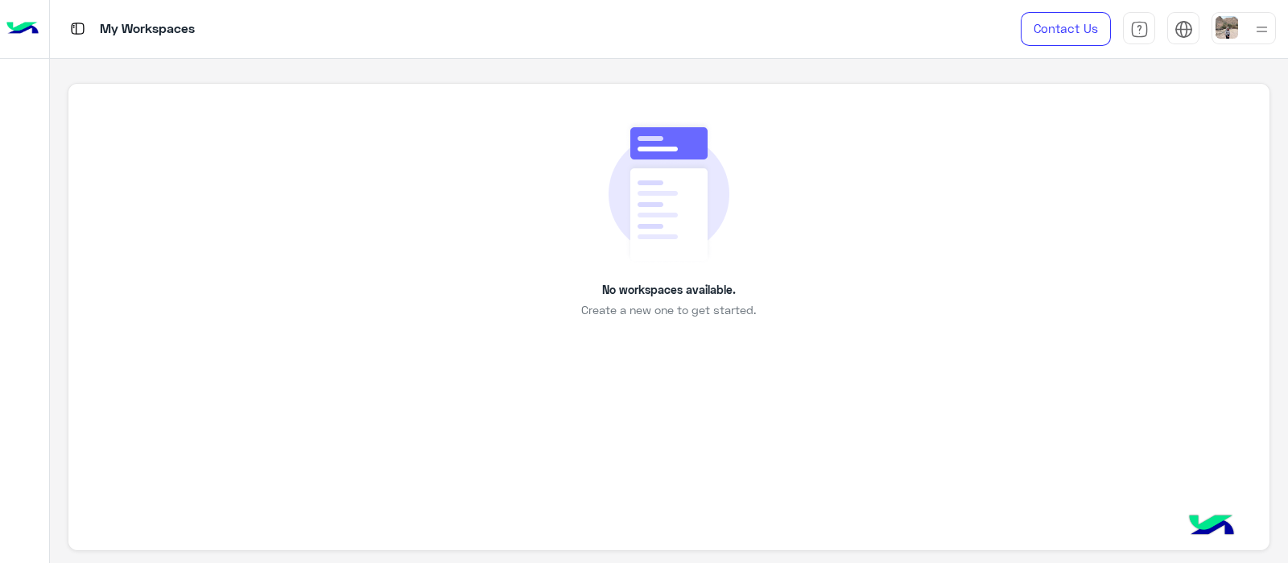
click at [619, 340] on div "No workspaces available. Create a new one to get started." at bounding box center [669, 317] width 1202 height 469
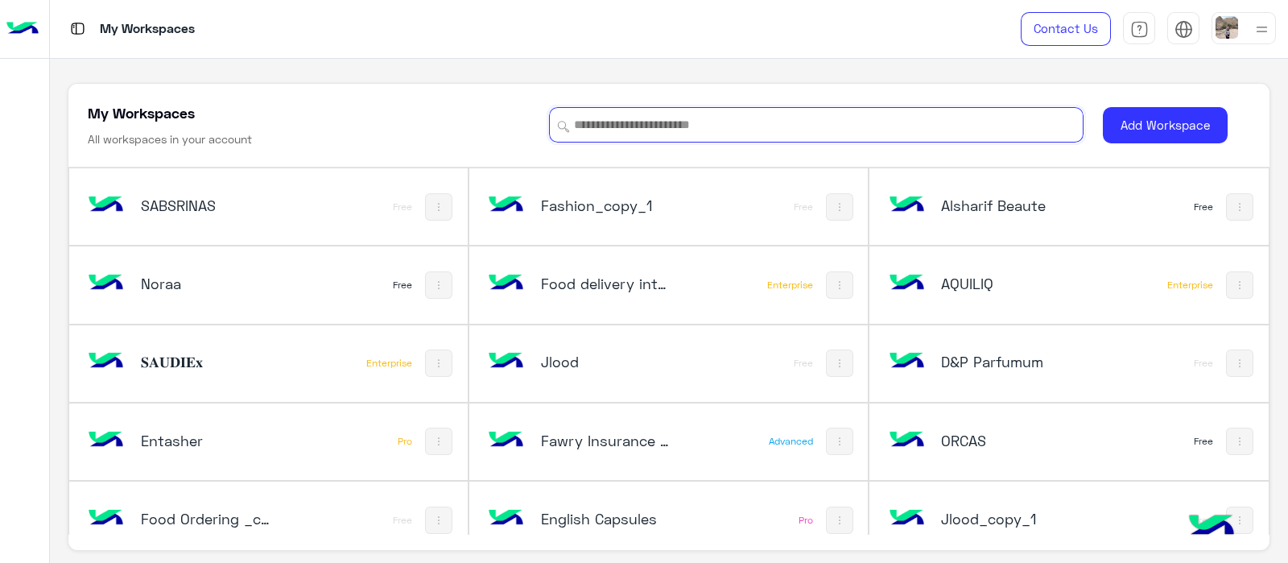
click at [592, 118] on input at bounding box center [816, 124] width 535 height 35
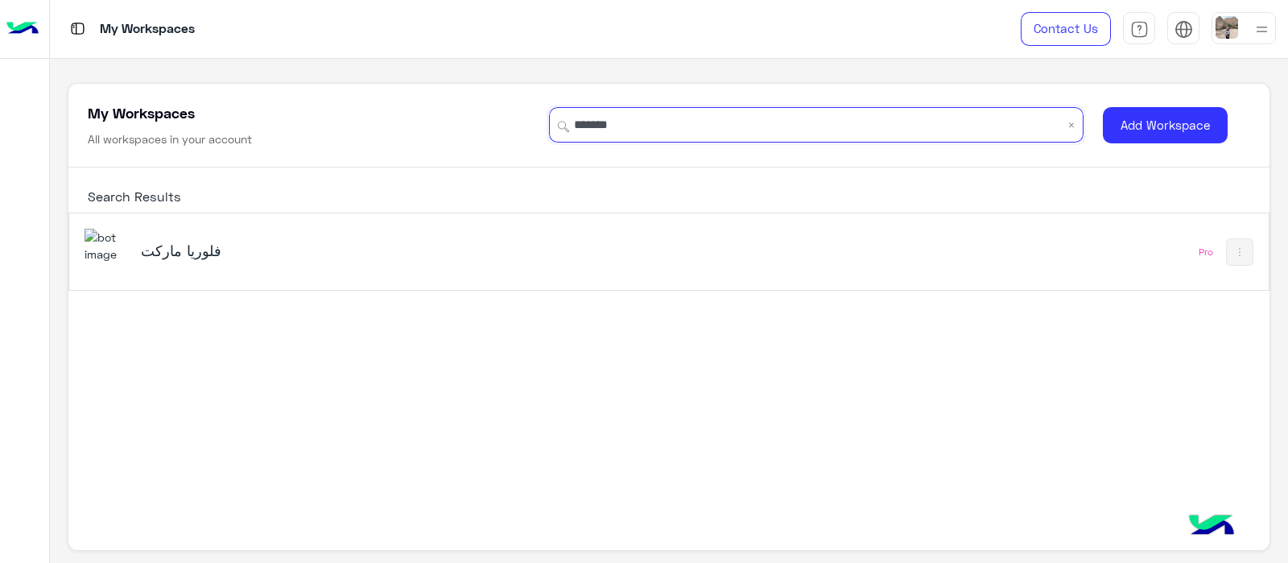
type input "******"
